Goal: Information Seeking & Learning: Learn about a topic

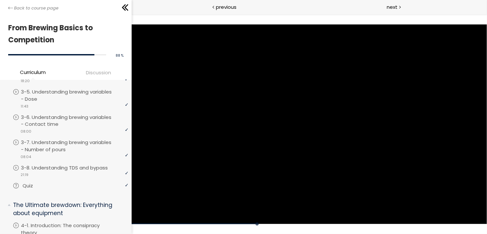
scroll to position [326, 0]
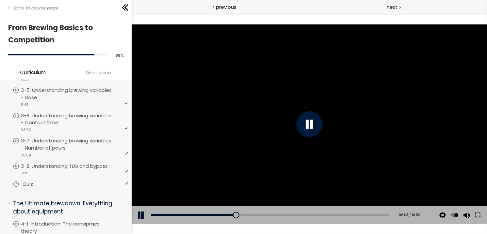
click at [70, 182] on link "Quiz" at bounding box center [71, 184] width 116 height 7
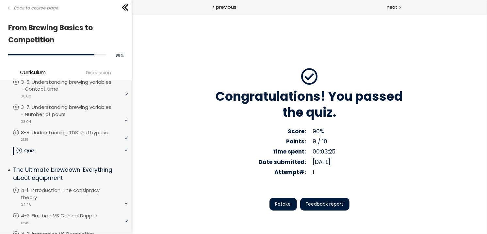
scroll to position [359, 0]
click at [320, 204] on span "Feedback report" at bounding box center [325, 204] width 38 height 7
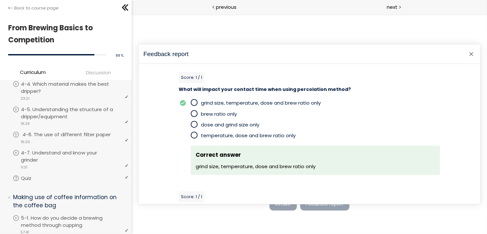
scroll to position [536, 0]
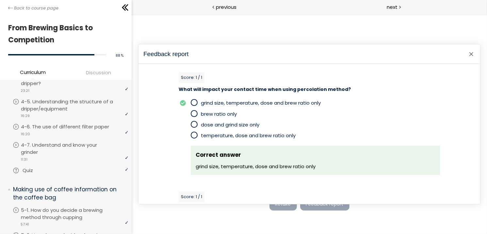
click at [26, 167] on p "Quiz" at bounding box center [35, 170] width 24 height 7
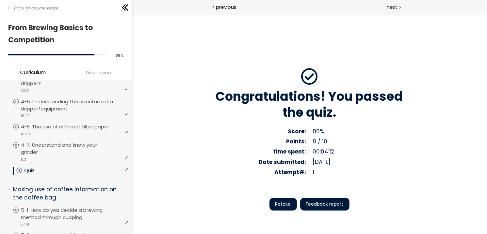
click at [314, 204] on span "Feedback report" at bounding box center [325, 204] width 38 height 7
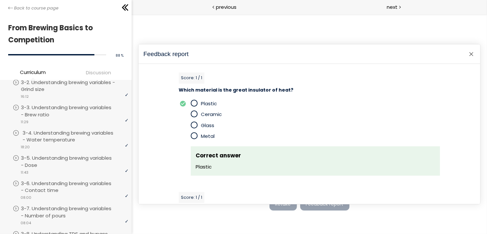
scroll to position [261, 0]
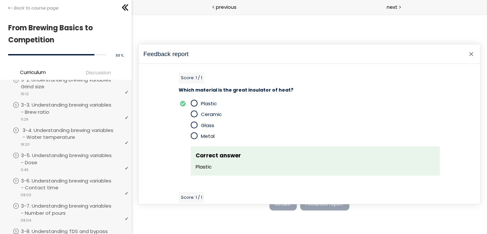
click at [75, 130] on p "3-4. Understanding brewing variables - Water temperature" at bounding box center [76, 134] width 107 height 14
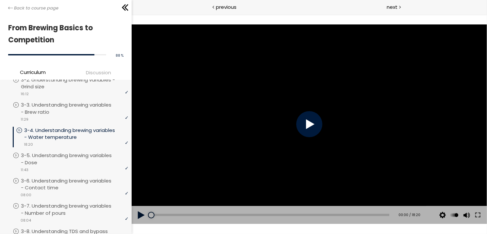
click at [312, 126] on div at bounding box center [309, 124] width 26 height 26
click at [220, 213] on div "Add chapter 05:28" at bounding box center [270, 215] width 238 height 18
click at [206, 214] on div "04:20" at bounding box center [270, 215] width 238 height 2
click at [214, 214] on div "04:59" at bounding box center [270, 215] width 238 height 2
click at [313, 124] on div at bounding box center [309, 124] width 26 height 26
